Goal: Information Seeking & Learning: Learn about a topic

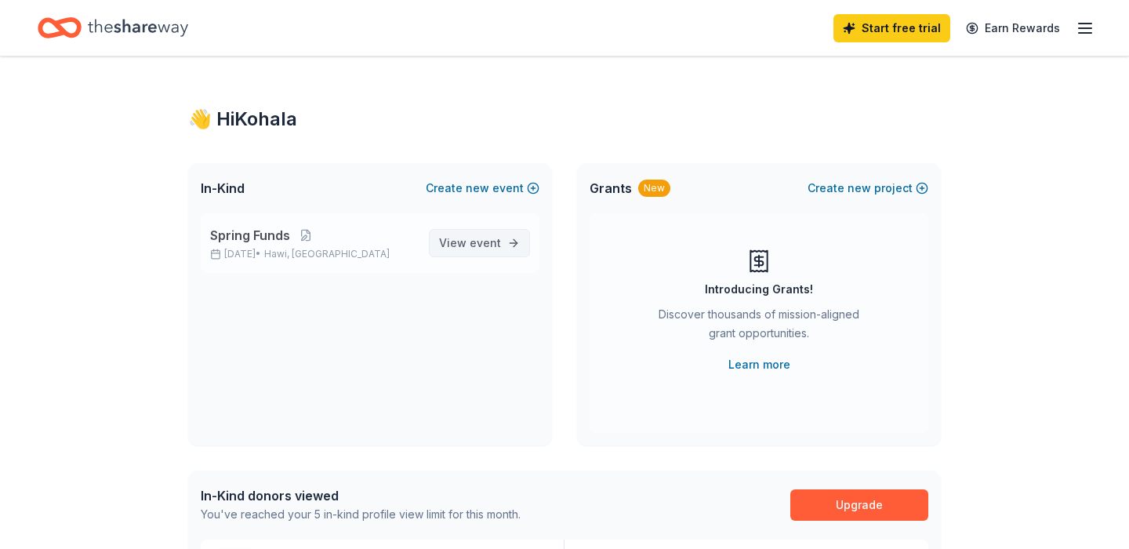
click at [465, 242] on span "View event" at bounding box center [470, 243] width 62 height 19
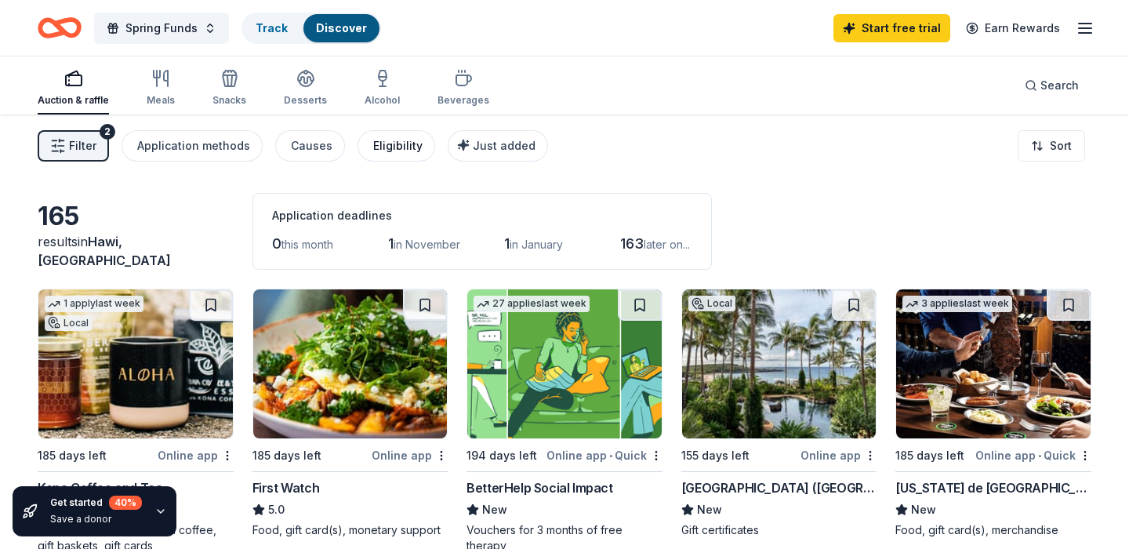
click at [383, 153] on div "Eligibility" at bounding box center [397, 145] width 49 height 19
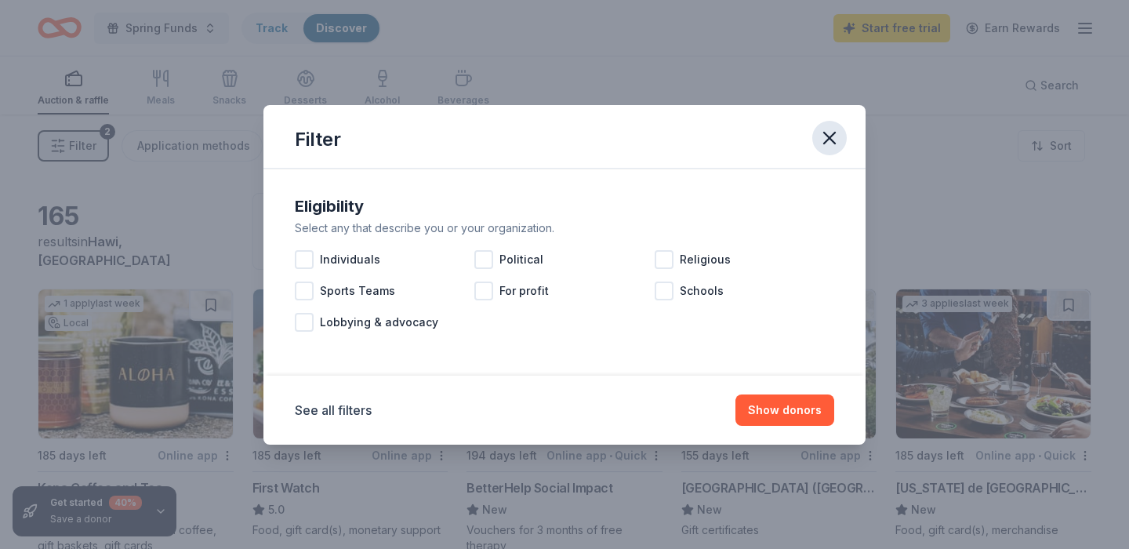
click at [834, 138] on icon "button" at bounding box center [829, 138] width 22 height 22
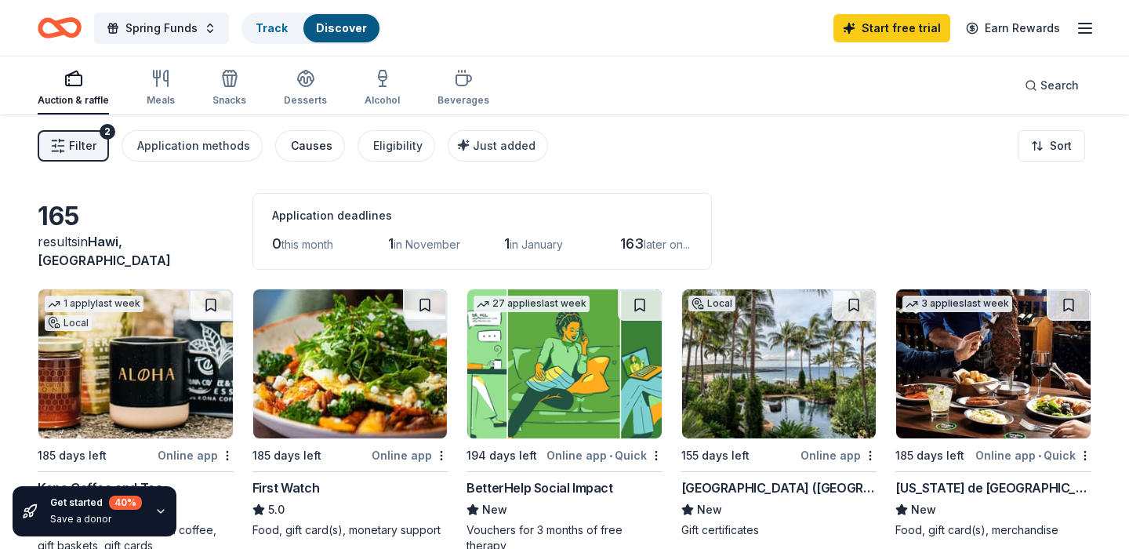
click at [312, 135] on button "Causes" at bounding box center [310, 145] width 70 height 31
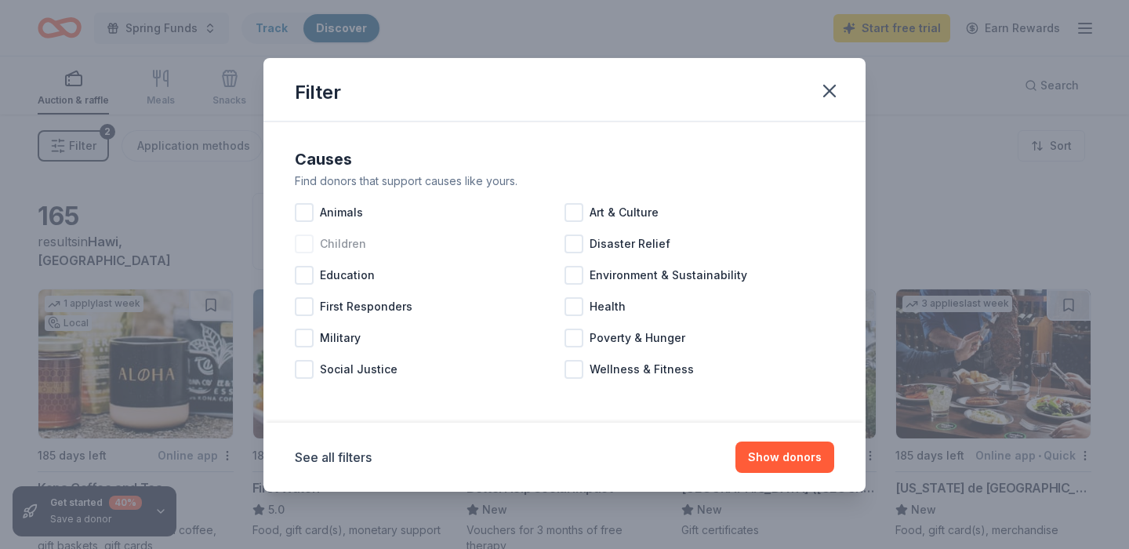
click at [306, 241] on div at bounding box center [304, 243] width 19 height 19
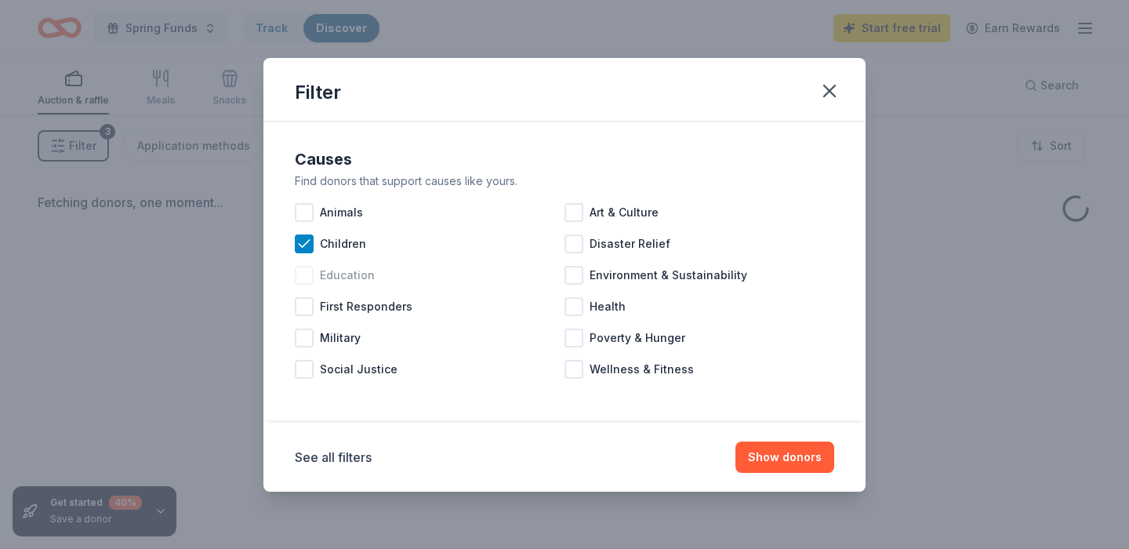
click at [300, 274] on div at bounding box center [304, 275] width 19 height 19
click at [578, 281] on div at bounding box center [573, 275] width 19 height 19
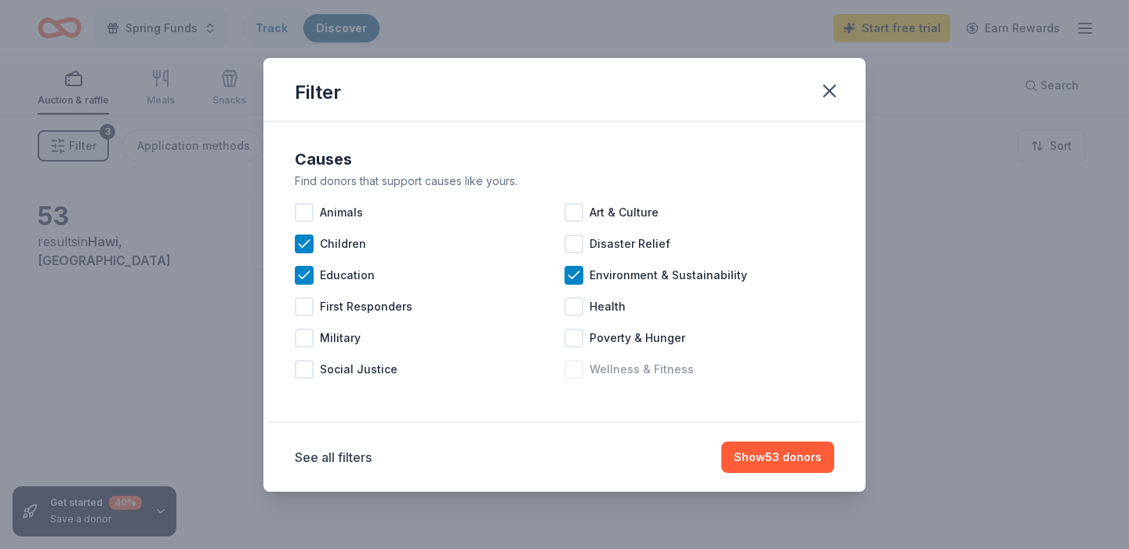
click at [578, 369] on div at bounding box center [573, 369] width 19 height 19
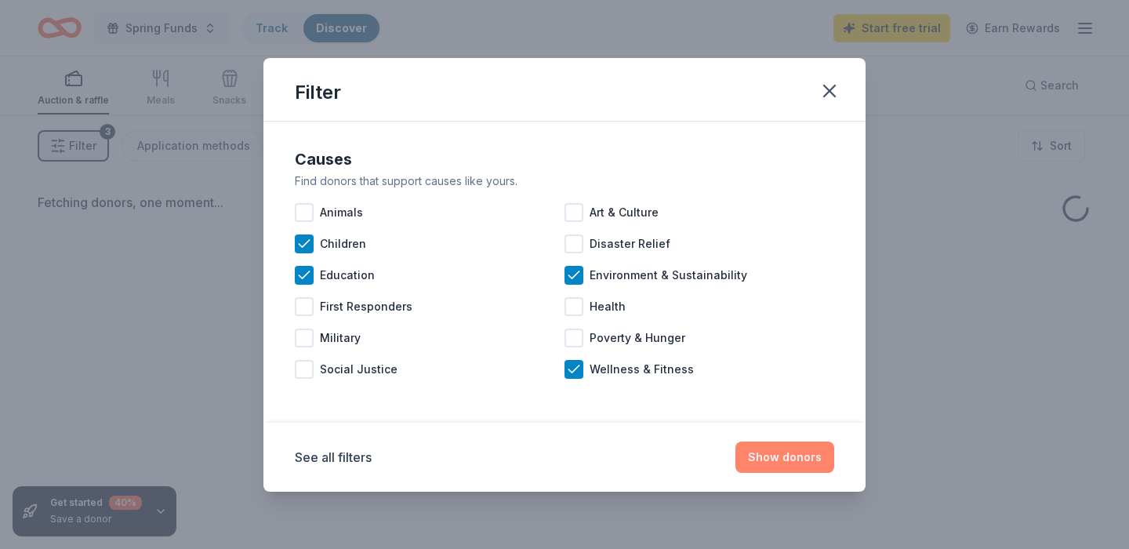
click at [769, 455] on button "Show donors" at bounding box center [784, 456] width 99 height 31
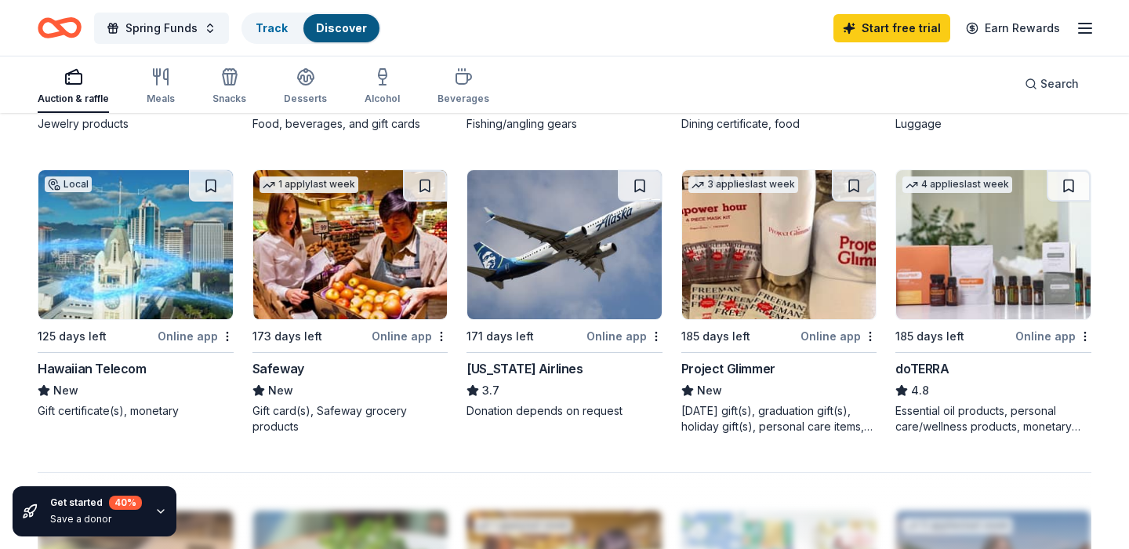
scroll to position [1016, 0]
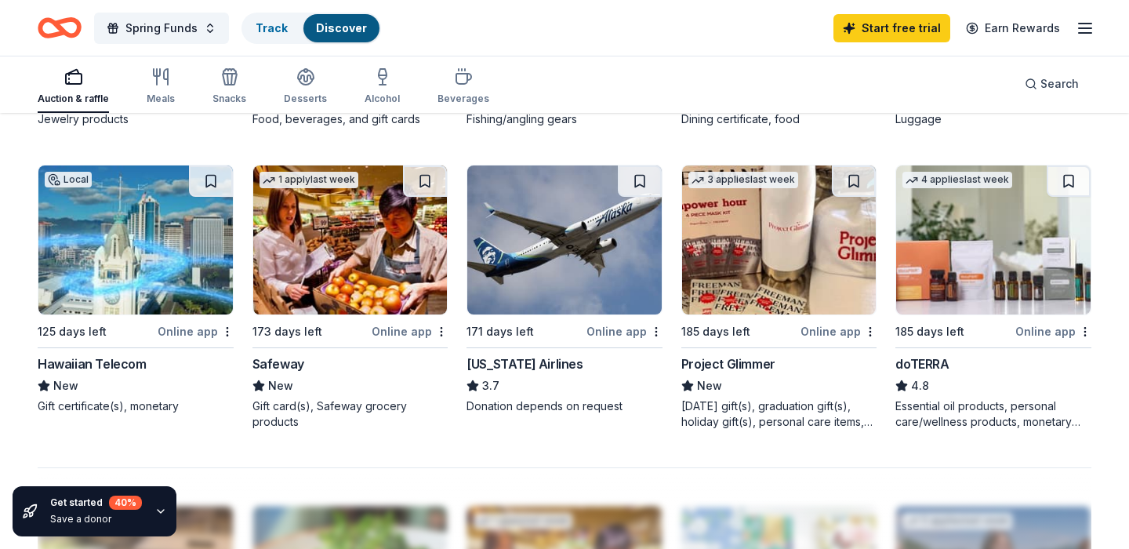
click at [419, 310] on img at bounding box center [350, 239] width 194 height 149
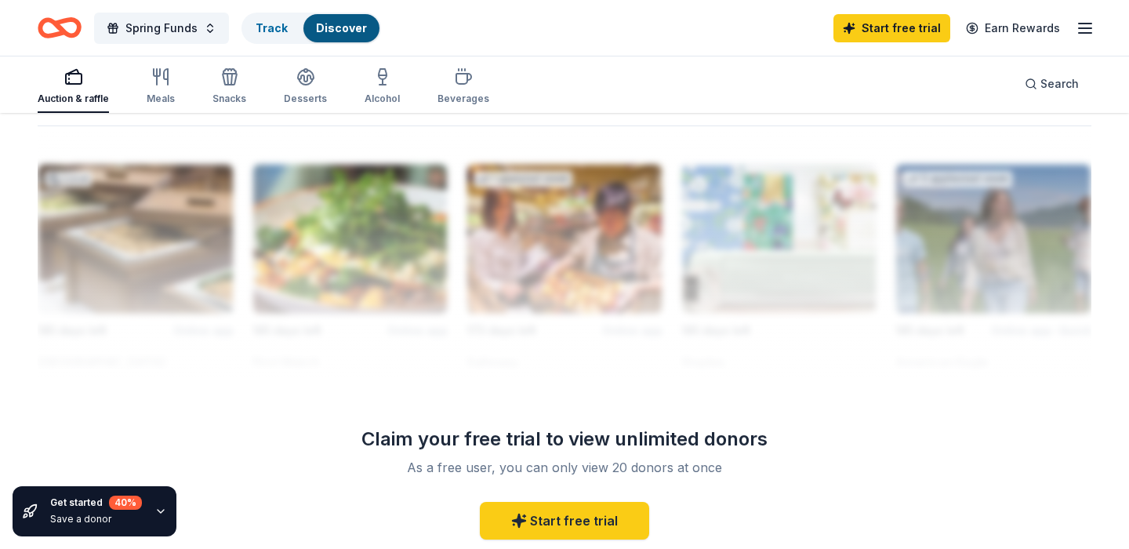
scroll to position [1383, 0]
